Goal: Navigation & Orientation: Find specific page/section

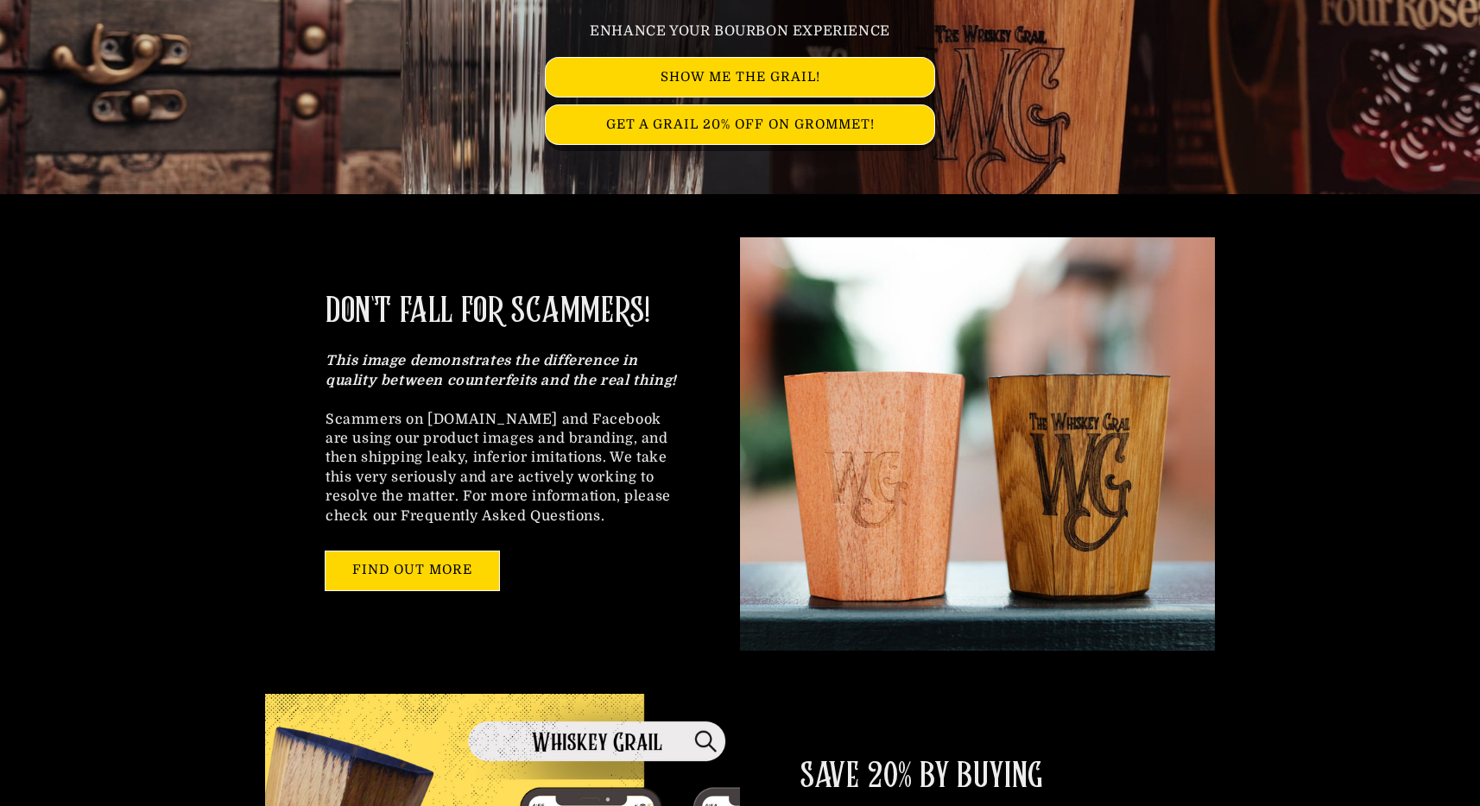
scroll to position [319, 0]
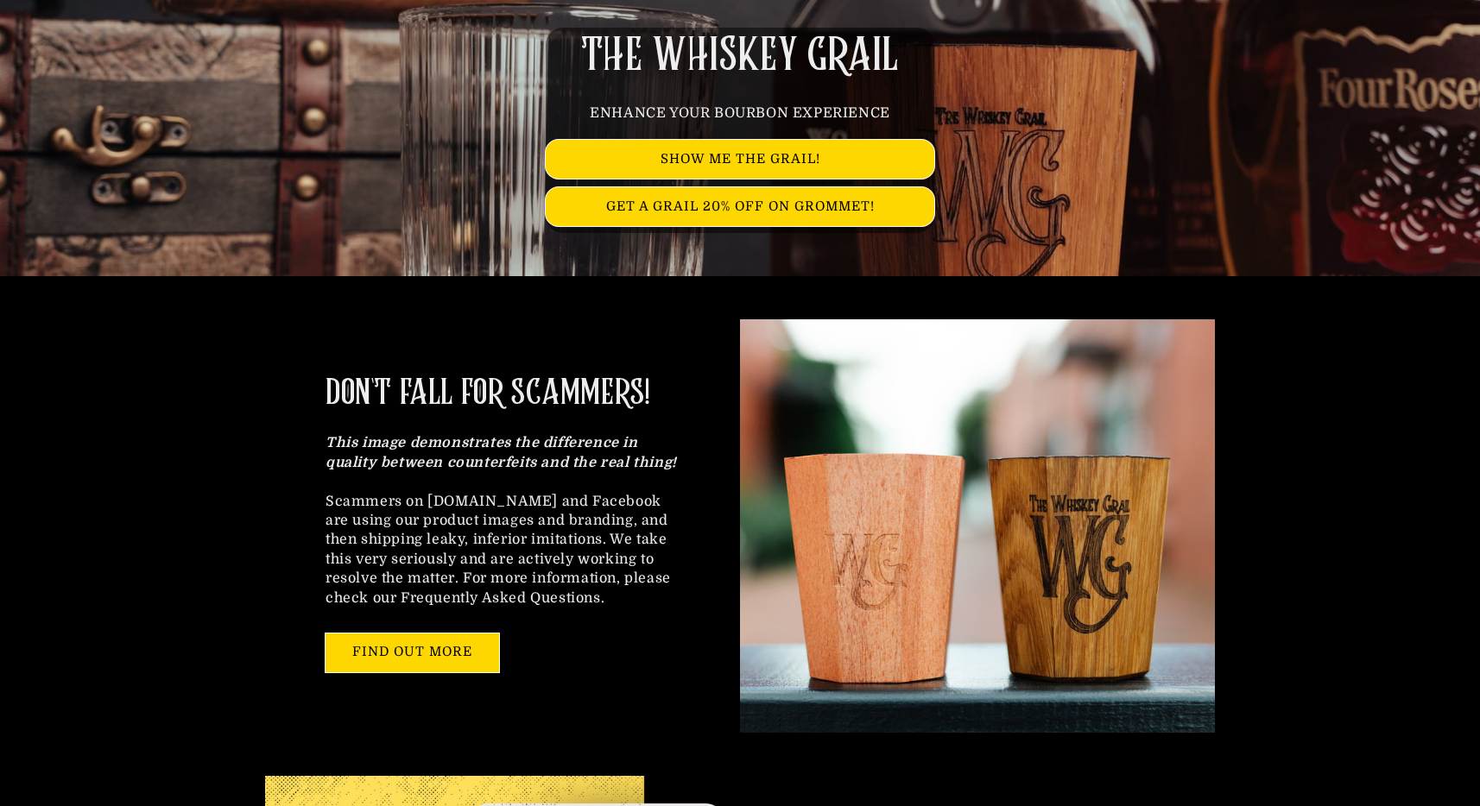
scroll to position [235, 0]
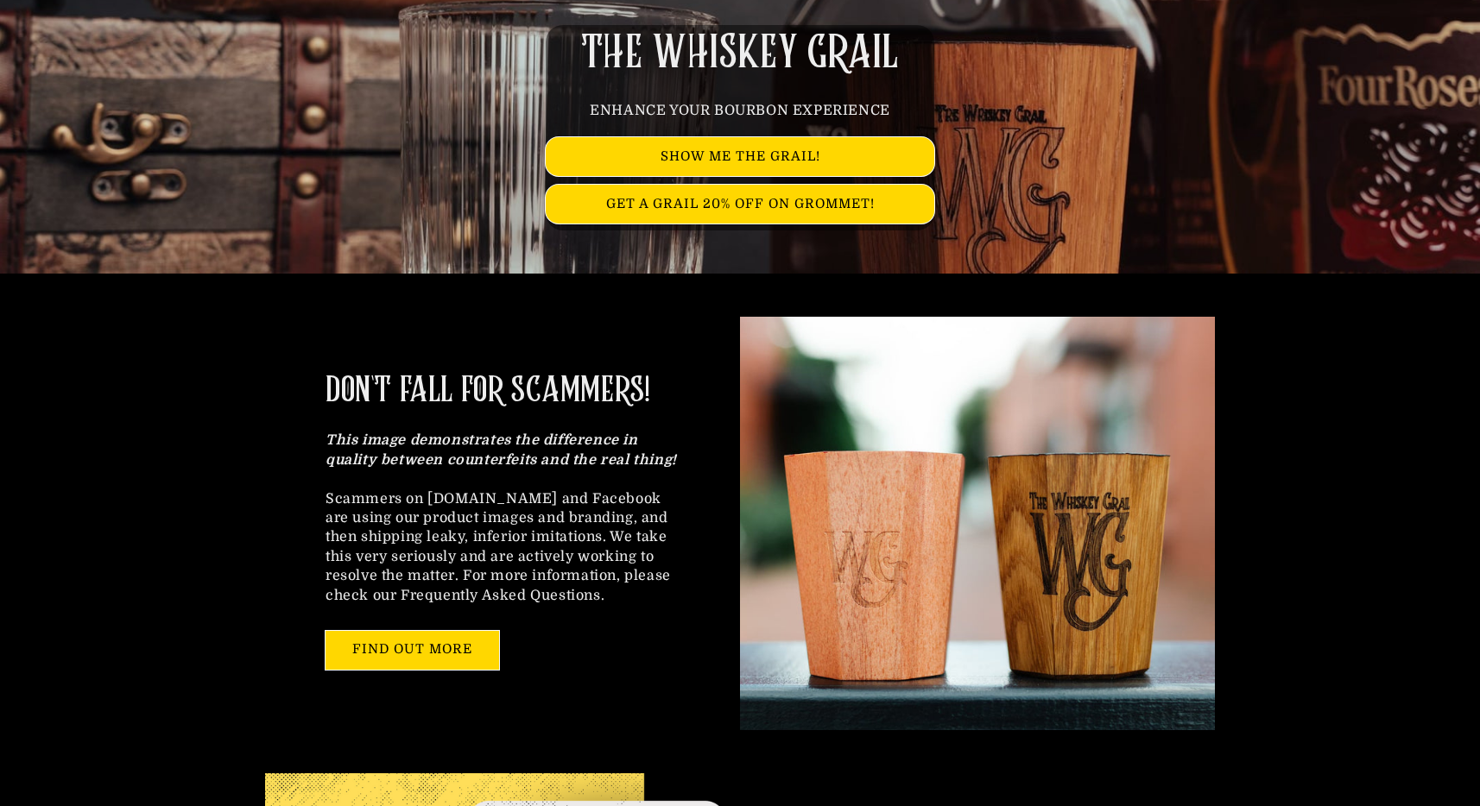
drag, startPoint x: 346, startPoint y: 396, endPoint x: 668, endPoint y: 376, distance: 322.6
click at [668, 376] on div "DON'T FALL FOR SCAMMERS! This image demonstrates the difference in quality betw…" at bounding box center [502, 523] width 475 height 413
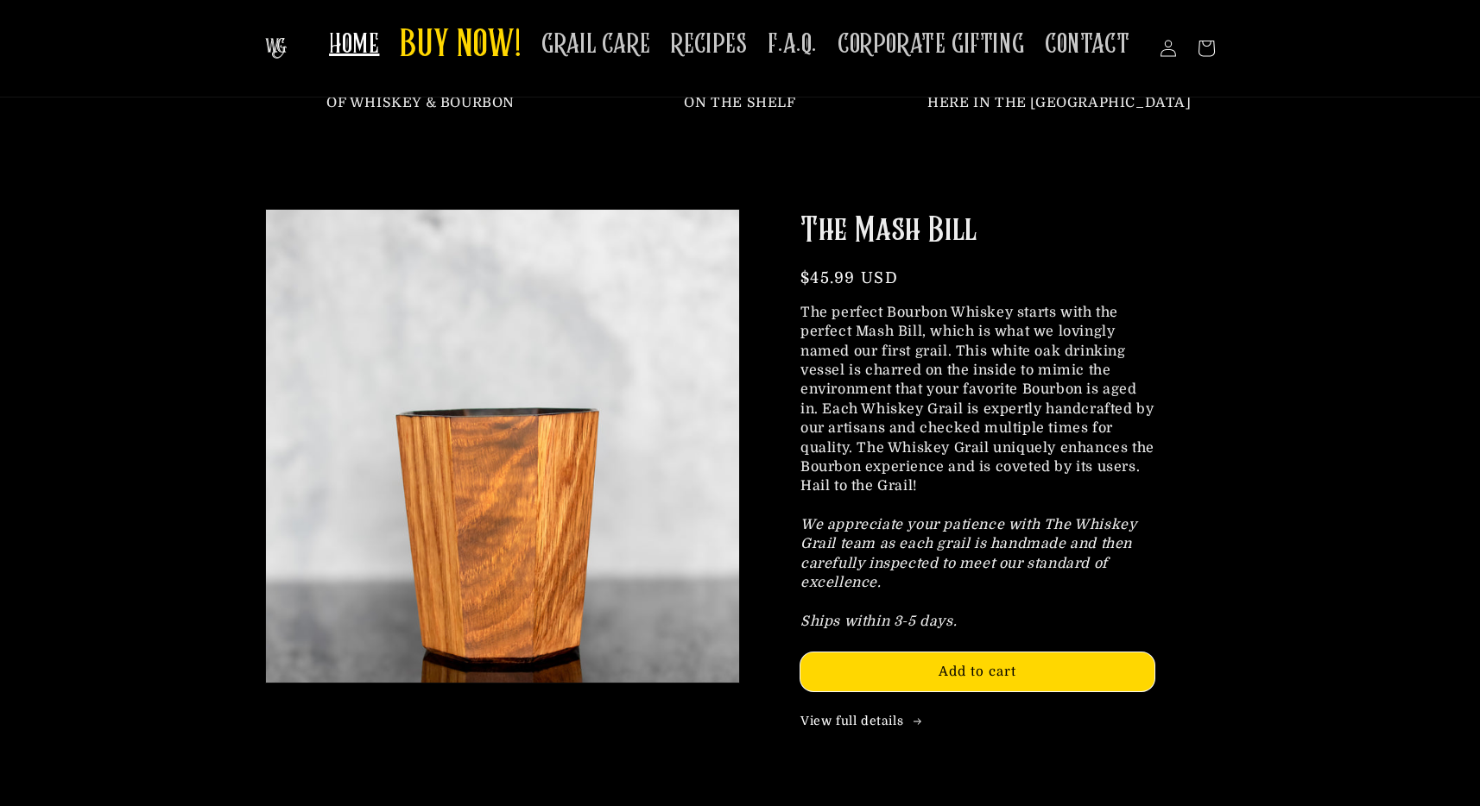
scroll to position [1599, 0]
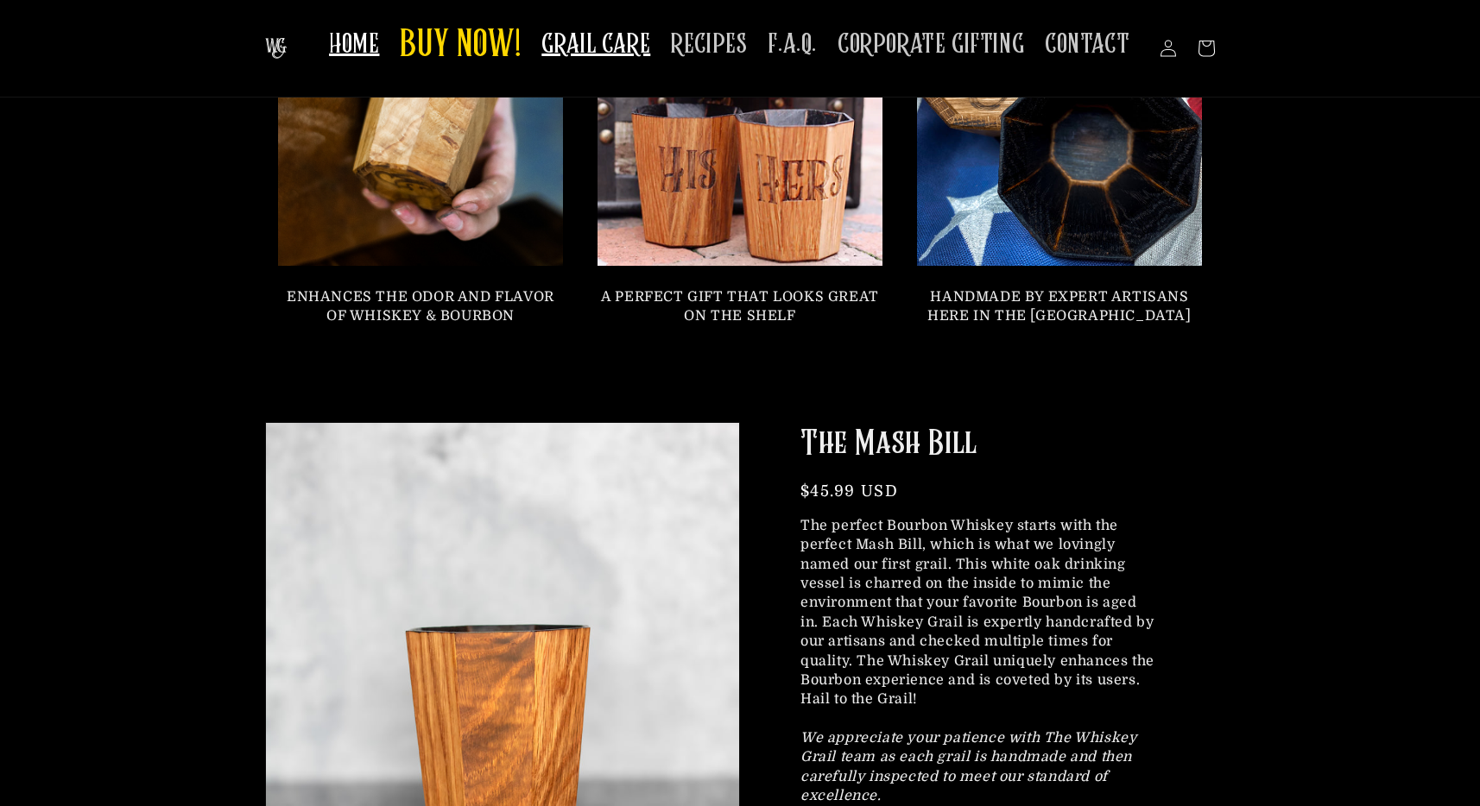
click at [596, 43] on span "GRAIL CARE" at bounding box center [595, 45] width 109 height 34
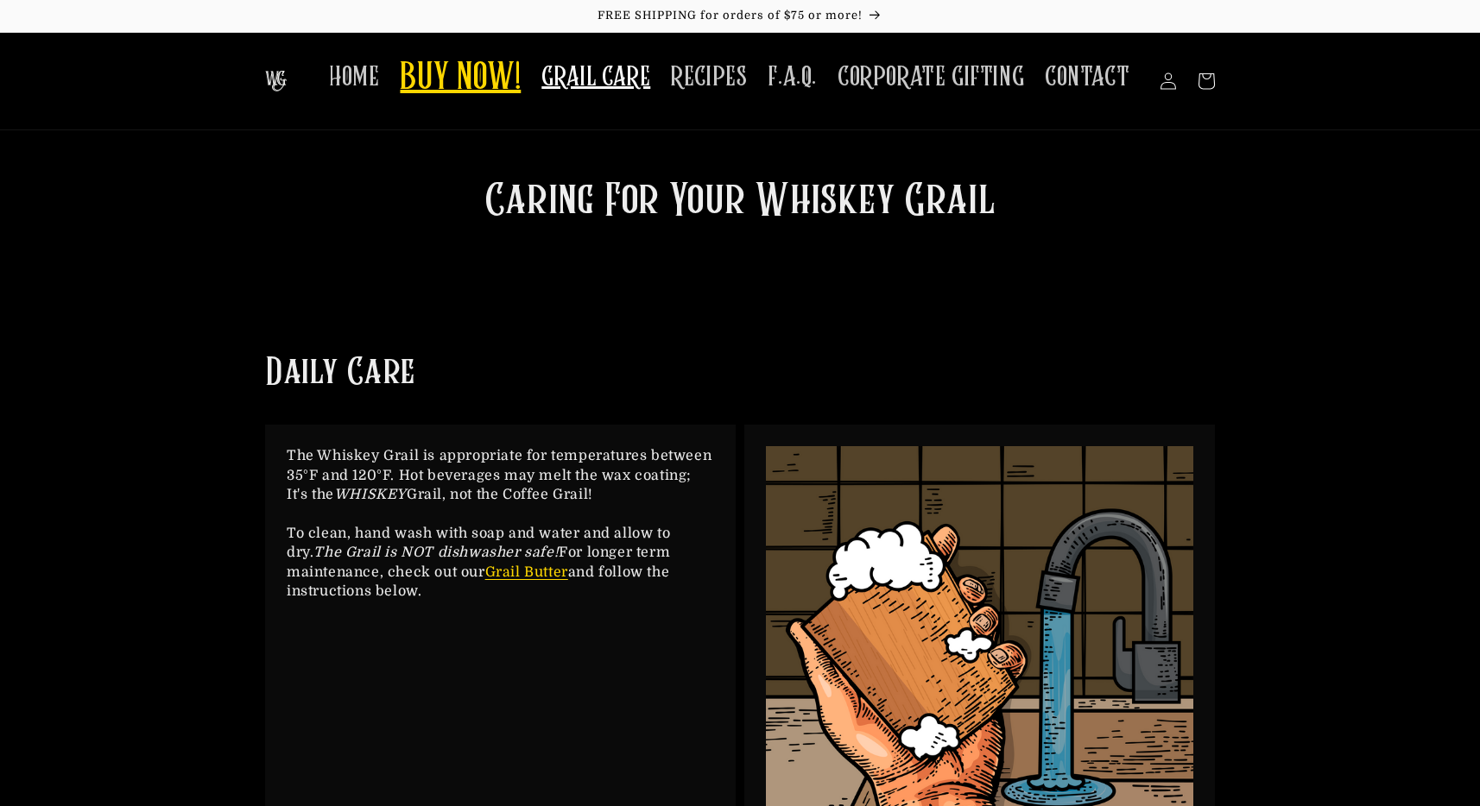
click at [498, 77] on span "BUY NOW!" at bounding box center [460, 78] width 121 height 47
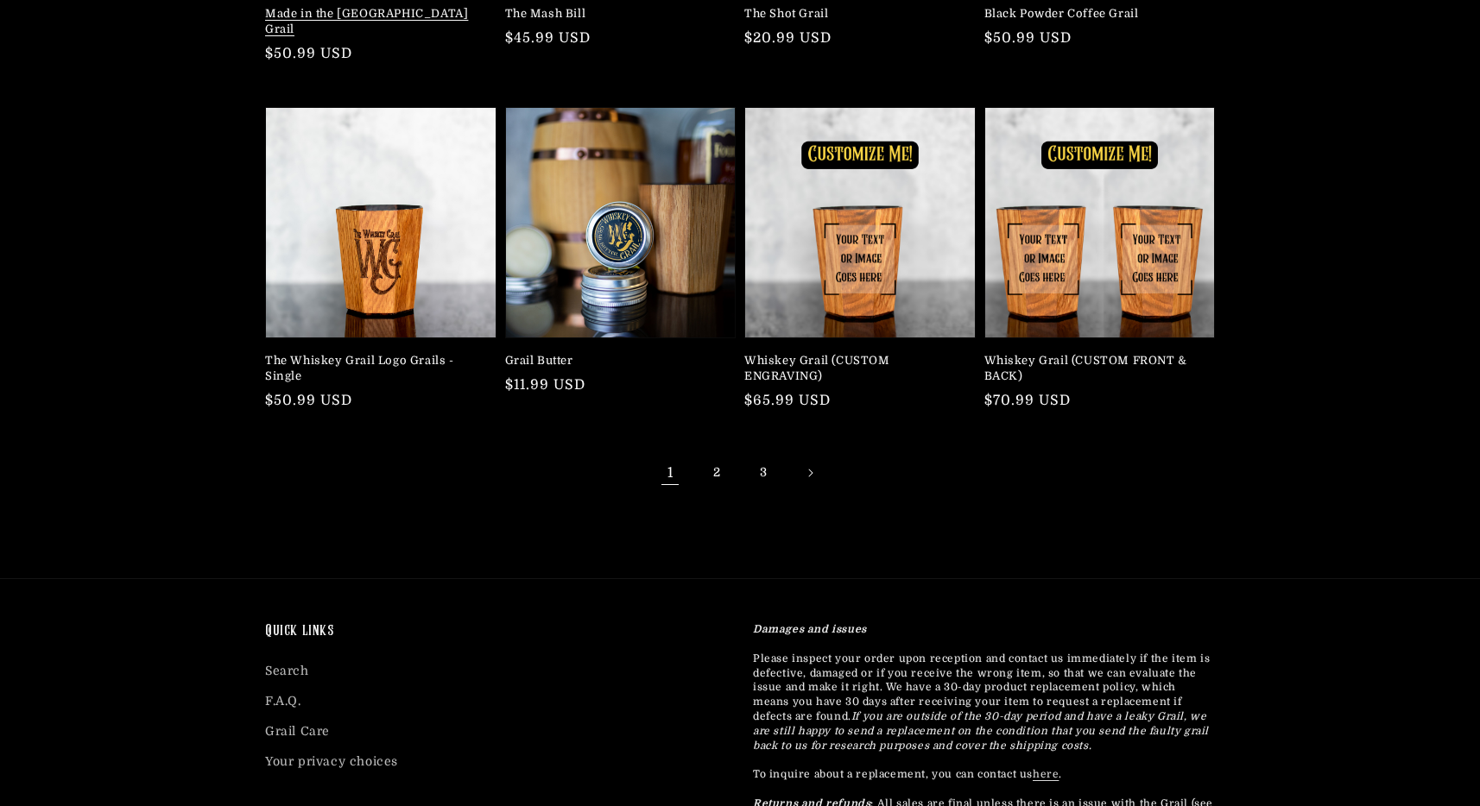
scroll to position [479, 0]
